Goal: Check status

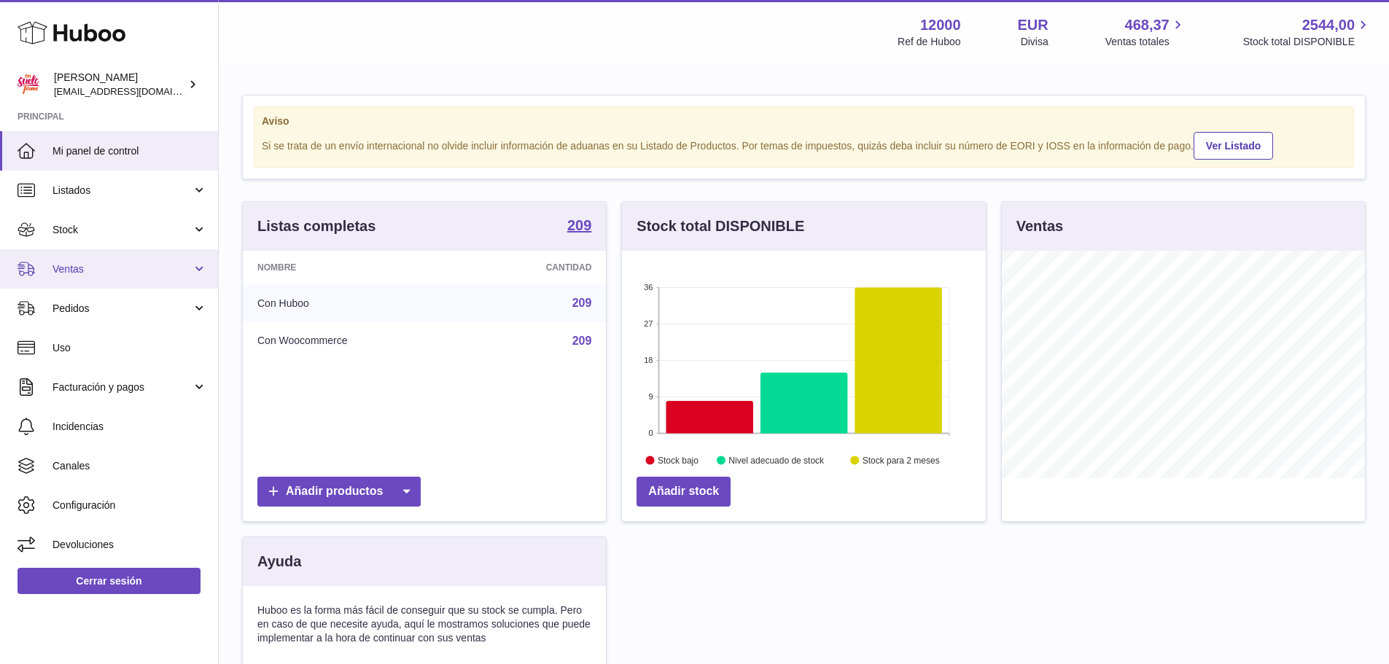
scroll to position [227, 364]
click at [85, 274] on span "Ventas" at bounding box center [121, 269] width 139 height 14
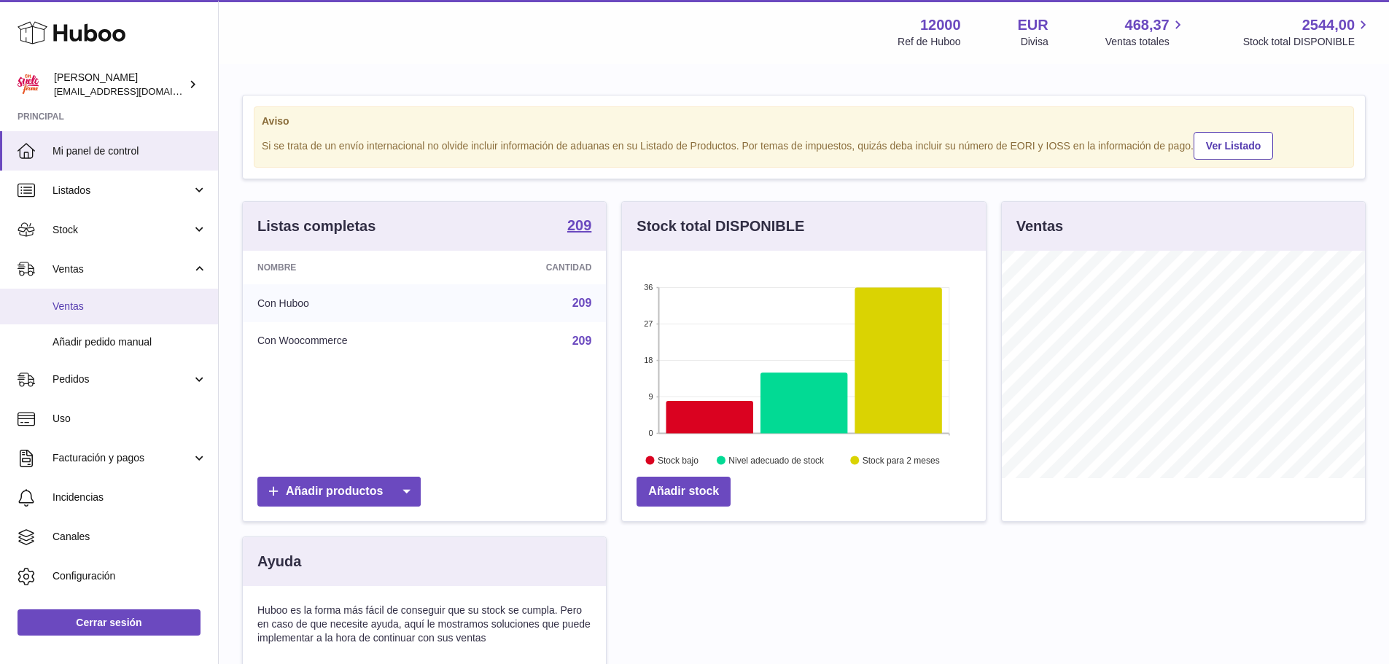
click at [84, 307] on span "Ventas" at bounding box center [129, 307] width 155 height 14
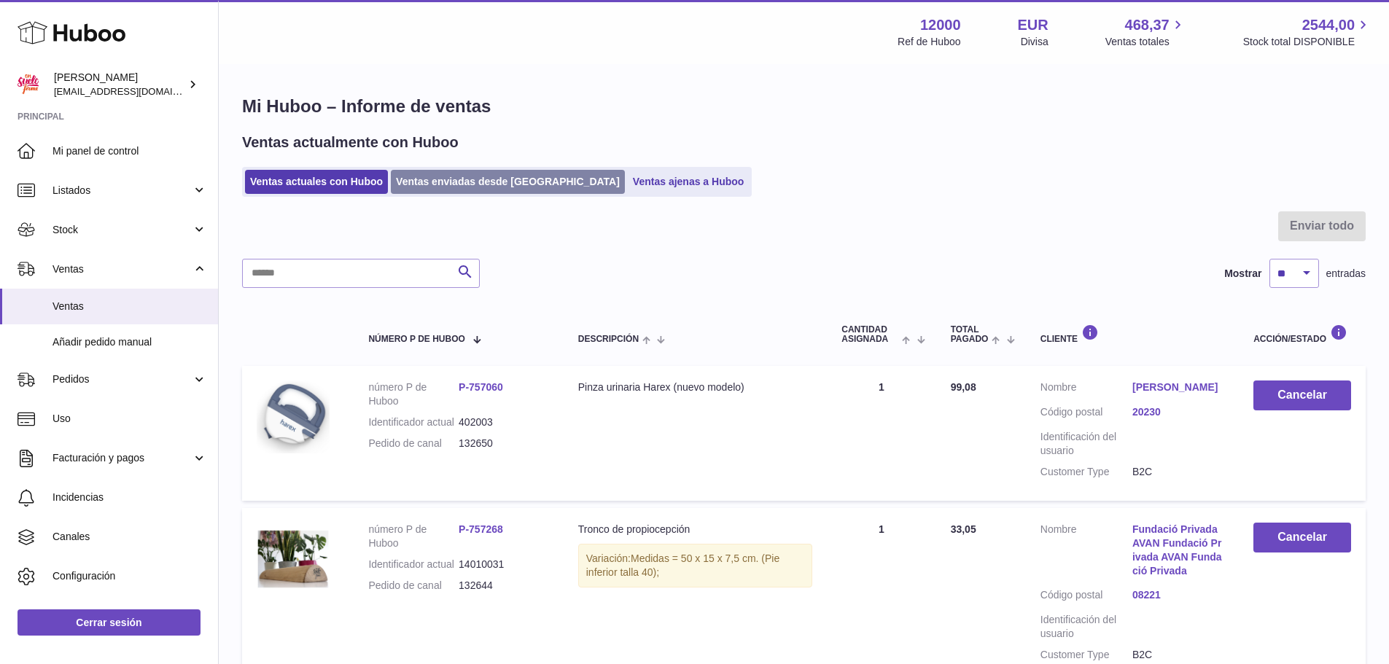
click at [454, 187] on link "Ventas enviadas desde [GEOGRAPHIC_DATA]" at bounding box center [508, 182] width 234 height 24
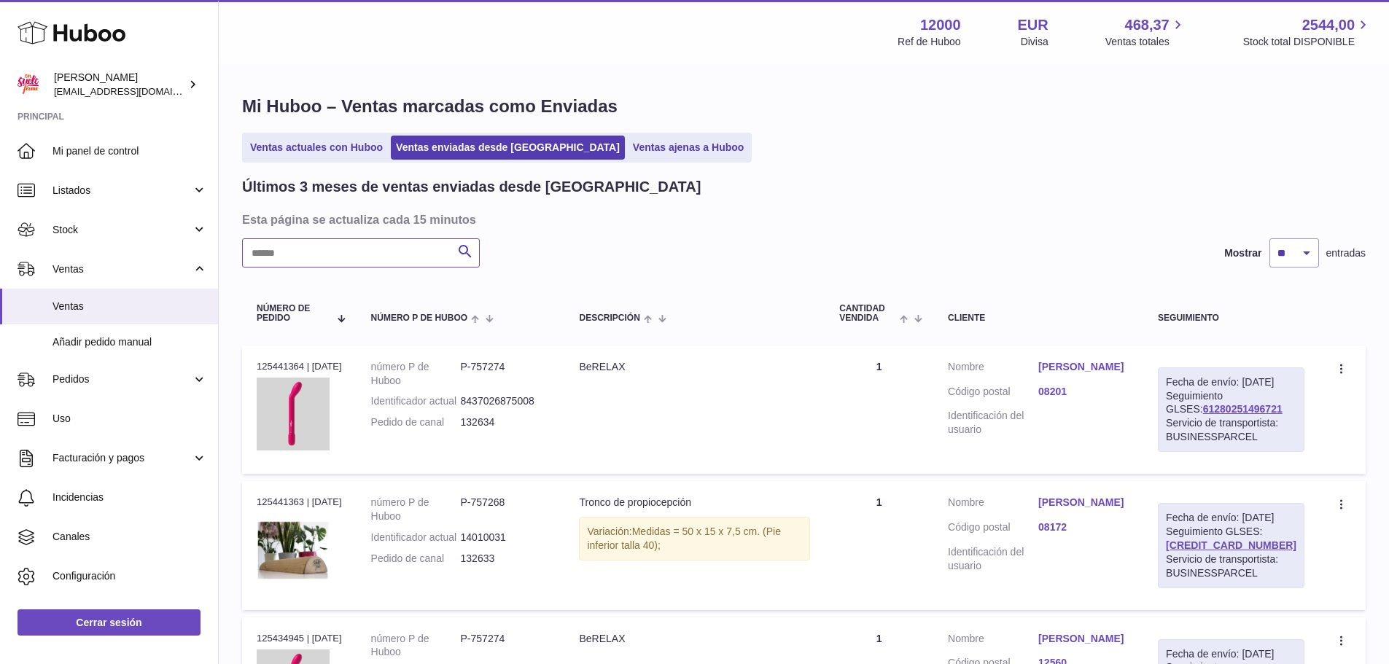
click at [399, 249] on input "text" at bounding box center [361, 252] width 238 height 29
paste input "******"
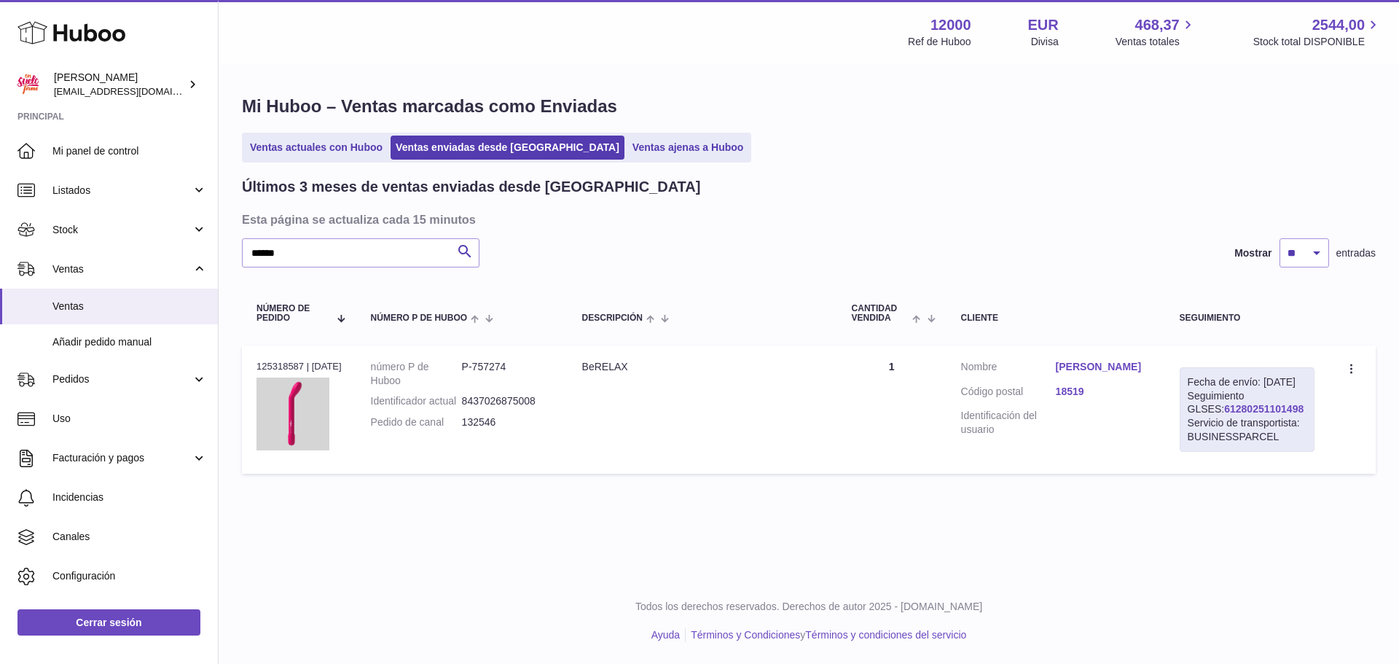
drag, startPoint x: 1264, startPoint y: 422, endPoint x: 1194, endPoint y: 428, distance: 70.2
click at [1194, 428] on div "Fecha de envío: 23º sep. 2025 Seguimiento GLSES: 61280251101498 Servicio de tra…" at bounding box center [1247, 409] width 135 height 85
copy link "61280251101498"
click at [1225, 415] on link "61280251101498" at bounding box center [1264, 409] width 79 height 12
click at [1279, 439] on div "Servicio de transportista: BUSINESSPARCEL" at bounding box center [1247, 430] width 119 height 28
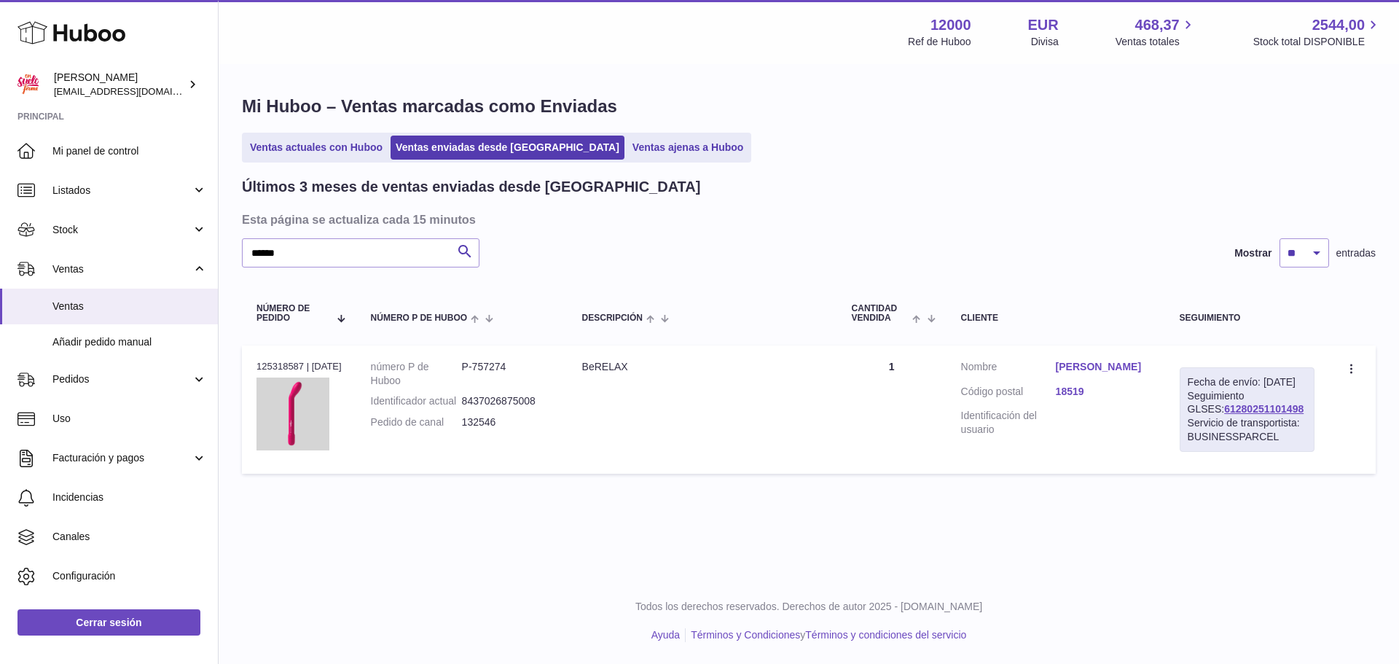
drag, startPoint x: 1275, startPoint y: 425, endPoint x: 1190, endPoint y: 426, distance: 85.3
click at [1190, 426] on div "Fecha de envío: 23º sep. 2025 Seguimiento GLSES: 61280251101498 Servicio de tra…" at bounding box center [1247, 409] width 135 height 85
copy link "61280251101498"
click at [125, 281] on div "Huboo María internalAdmin-12000@internal.huboo.com Principal Mi panel de contro…" at bounding box center [699, 332] width 1399 height 664
paste input "text"
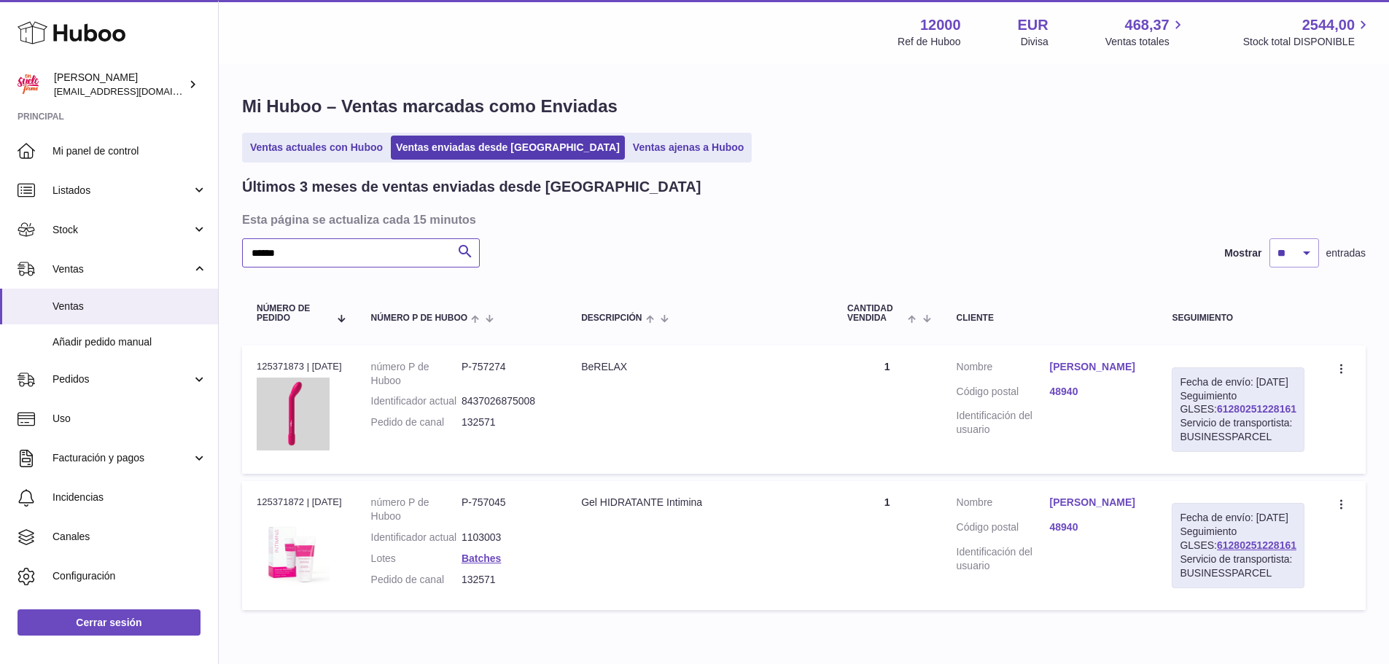
type input "******"
click at [1255, 415] on link "61280251228161" at bounding box center [1256, 409] width 79 height 12
drag, startPoint x: 1277, startPoint y: 424, endPoint x: 1188, endPoint y: 426, distance: 88.9
click at [1188, 426] on div "Fecha de envío: 24º sep. 2025 Seguimiento GLSES: 61280251228161 Servicio de tra…" at bounding box center [1237, 409] width 133 height 85
copy link "61280251228161"
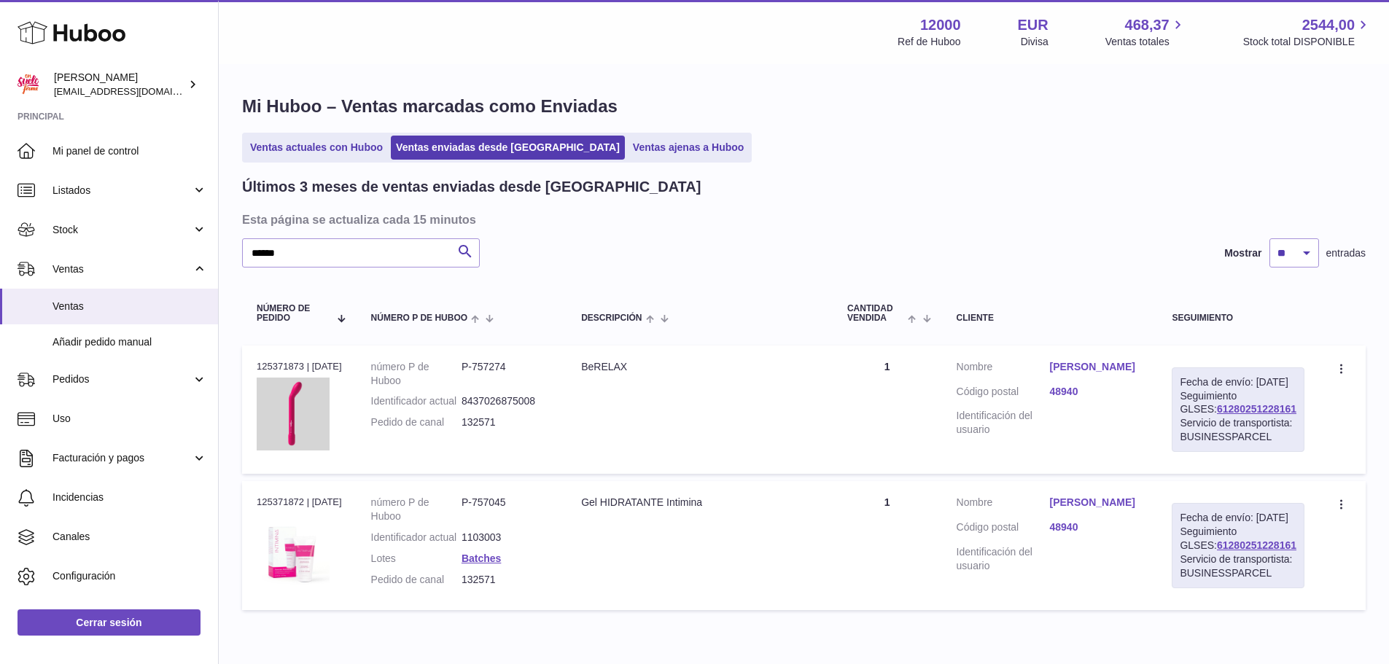
drag, startPoint x: 1306, startPoint y: 443, endPoint x: 1297, endPoint y: 439, distance: 10.4
click at [1306, 443] on td "Fecha de envío: 24º sep. 2025 Seguimiento GLSES: 61280251228161 Servicio de tra…" at bounding box center [1238, 409] width 162 height 128
drag, startPoint x: 1272, startPoint y: 418, endPoint x: 1176, endPoint y: 424, distance: 96.4
click at [1176, 424] on td "Fecha de envío: 24º sep. 2025 Seguimiento GLSES: 61280251228161 Servicio de tra…" at bounding box center [1238, 409] width 162 height 128
copy link "61280251228161"
